Goal: Task Accomplishment & Management: Complete application form

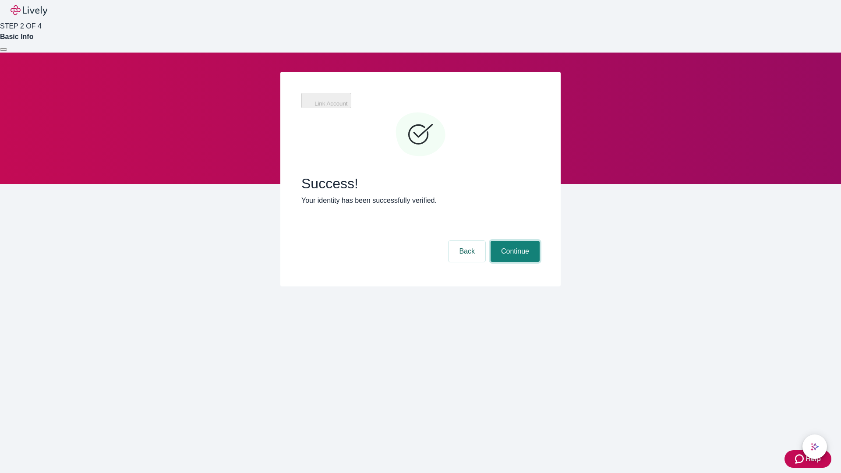
click at [514, 241] on button "Continue" at bounding box center [515, 251] width 49 height 21
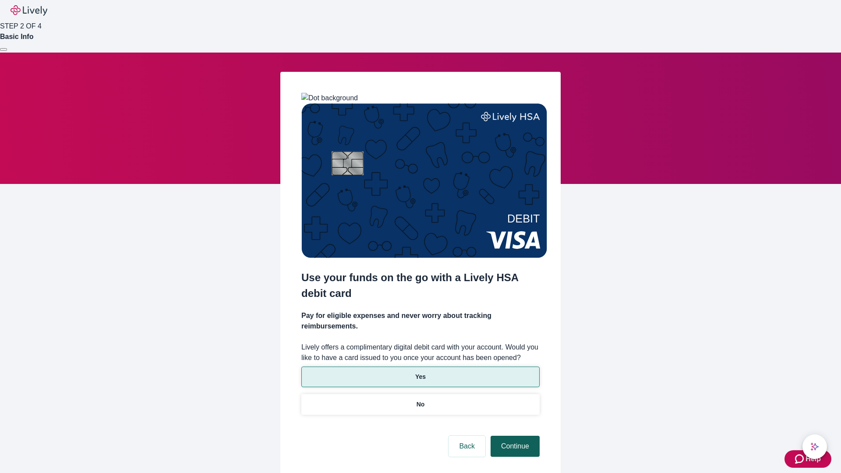
click at [420, 400] on p "No" at bounding box center [421, 404] width 8 height 9
click at [514, 436] on button "Continue" at bounding box center [515, 446] width 49 height 21
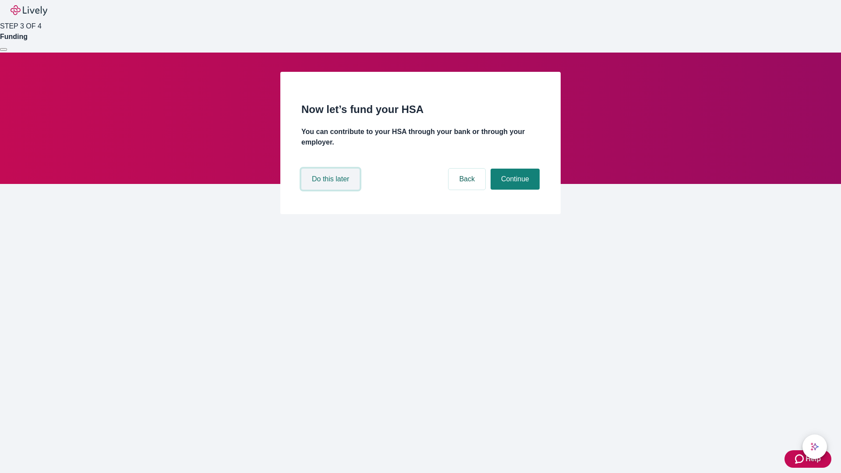
click at [332, 190] on button "Do this later" at bounding box center [330, 179] width 58 height 21
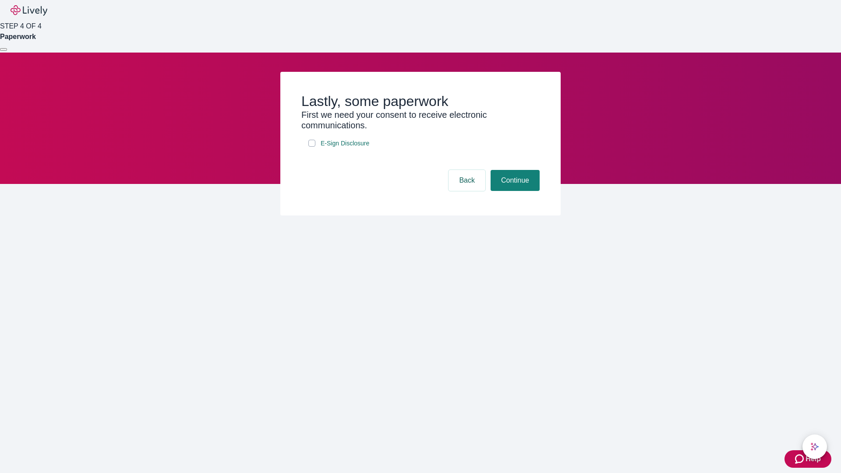
click at [312, 147] on input "E-Sign Disclosure" at bounding box center [311, 143] width 7 height 7
checkbox input "true"
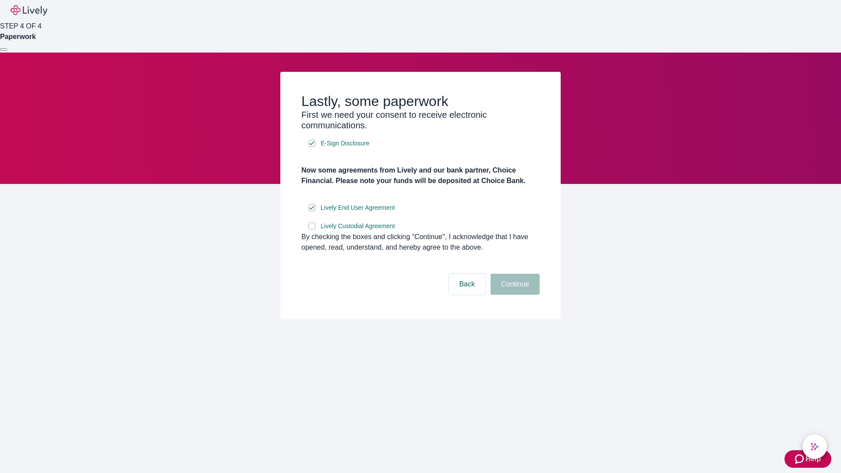
click at [312, 230] on input "Lively Custodial Agreement" at bounding box center [311, 225] width 7 height 7
checkbox input "true"
click at [514, 295] on button "Continue" at bounding box center [515, 284] width 49 height 21
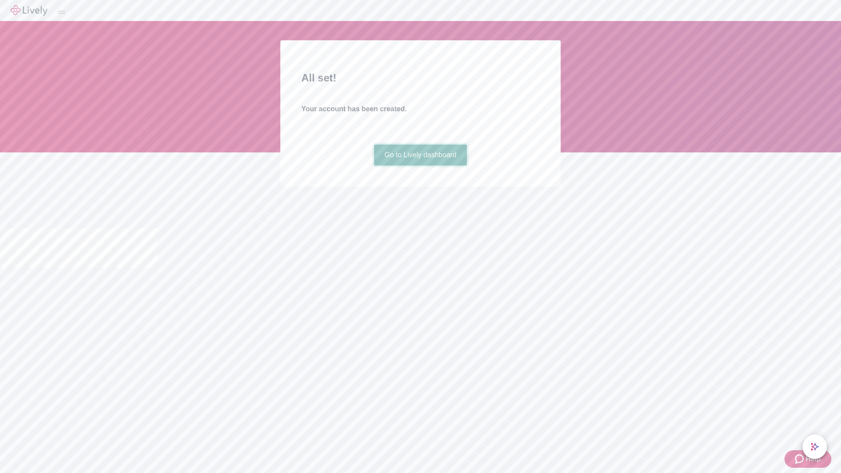
click at [420, 166] on link "Go to Lively dashboard" at bounding box center [420, 155] width 93 height 21
